Goal: Information Seeking & Learning: Understand process/instructions

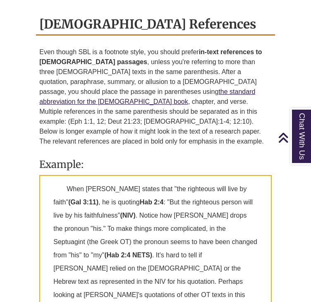
scroll to position [559, 0]
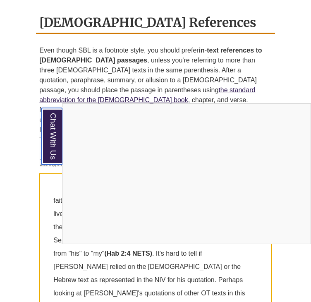
click at [51, 143] on link "Chat With Us" at bounding box center [52, 136] width 21 height 57
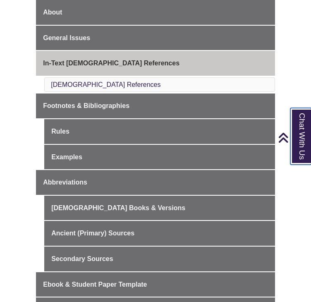
scroll to position [225, 0]
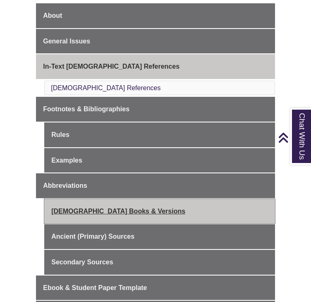
click at [72, 199] on link "[DEMOGRAPHIC_DATA] Books & Versions" at bounding box center [159, 211] width 231 height 25
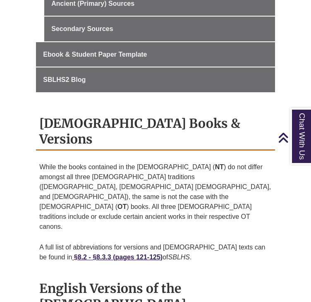
scroll to position [491, 0]
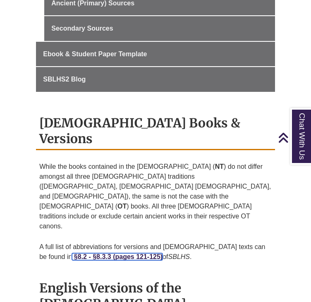
click at [74, 253] on strong "§8.2 - §8.3.3 (pages 121-125)" at bounding box center [118, 256] width 89 height 7
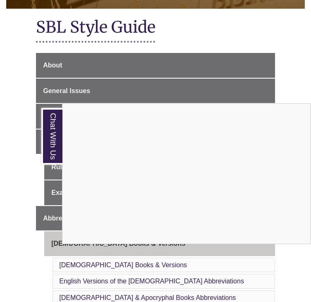
scroll to position [176, 0]
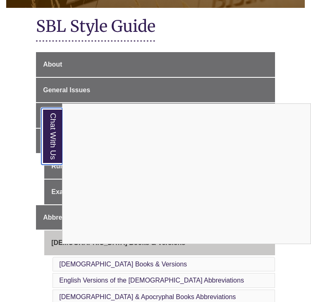
click at [47, 148] on link "Chat With Us" at bounding box center [52, 136] width 21 height 57
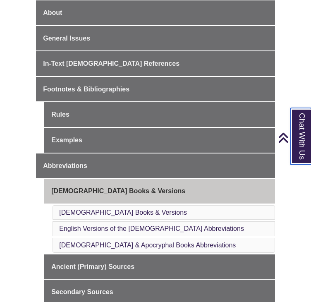
scroll to position [228, 0]
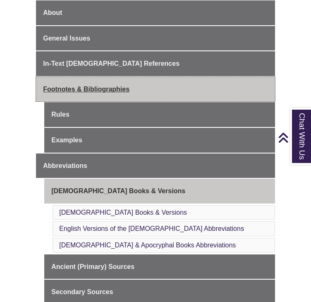
click at [83, 86] on span "Footnotes & Bibliographies" at bounding box center [86, 89] width 86 height 7
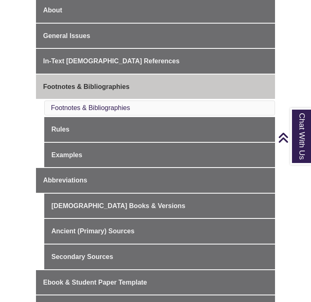
scroll to position [217, 0]
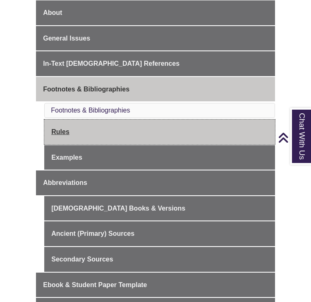
click at [54, 132] on link "Rules" at bounding box center [159, 132] width 231 height 25
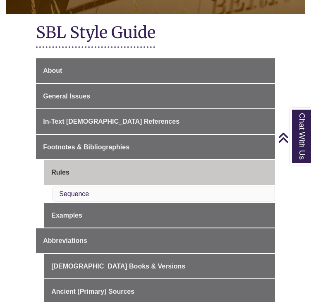
scroll to position [160, 0]
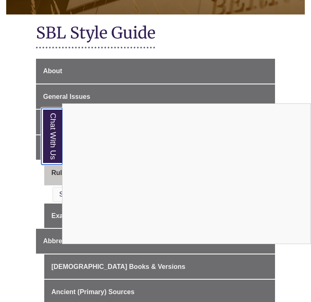
click at [50, 122] on link "Chat With Us" at bounding box center [52, 136] width 21 height 57
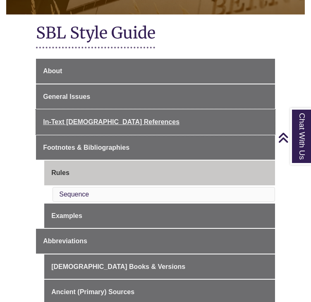
click at [50, 122] on span "In-Text [DEMOGRAPHIC_DATA] References" at bounding box center [111, 121] width 136 height 7
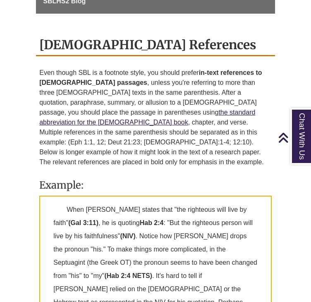
scroll to position [535, 0]
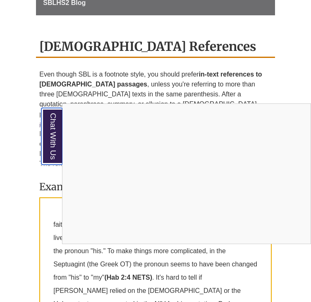
click at [51, 142] on link "Chat With Us" at bounding box center [52, 136] width 21 height 57
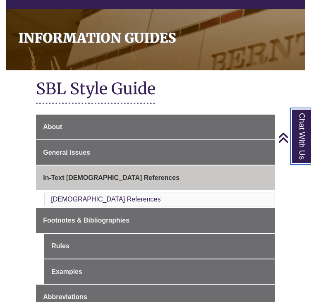
scroll to position [113, 0]
